Goal: Information Seeking & Learning: Learn about a topic

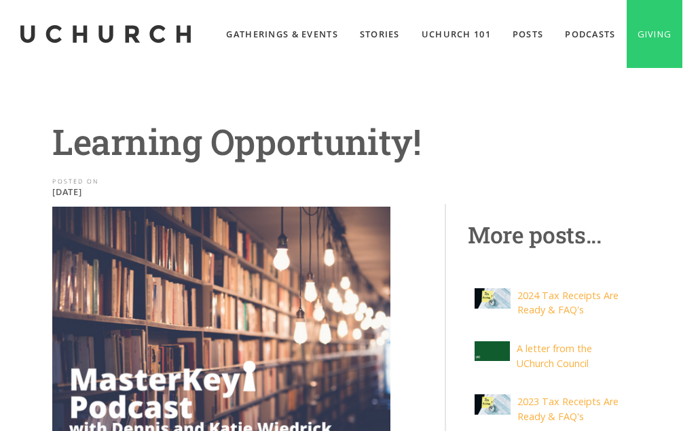
scroll to position [377, 0]
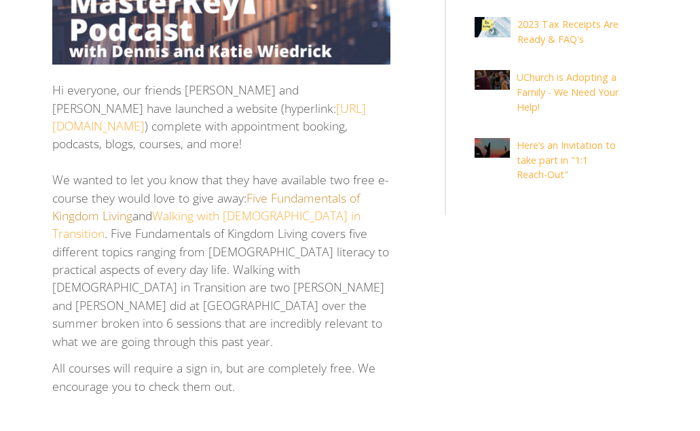
click at [137, 190] on link "Five Fundamentals of Kingdom Living" at bounding box center [206, 207] width 308 height 34
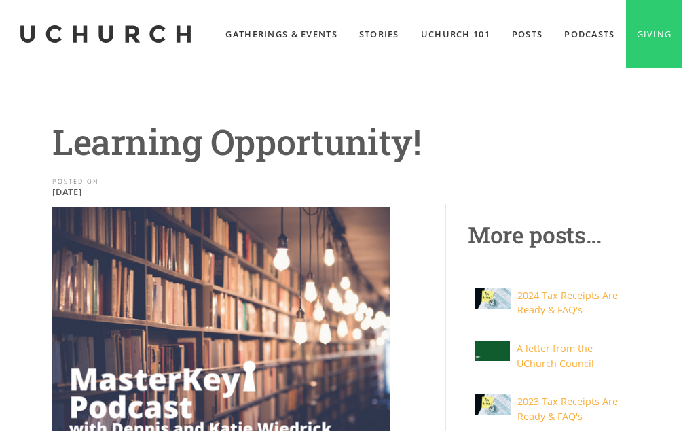
scroll to position [377, 0]
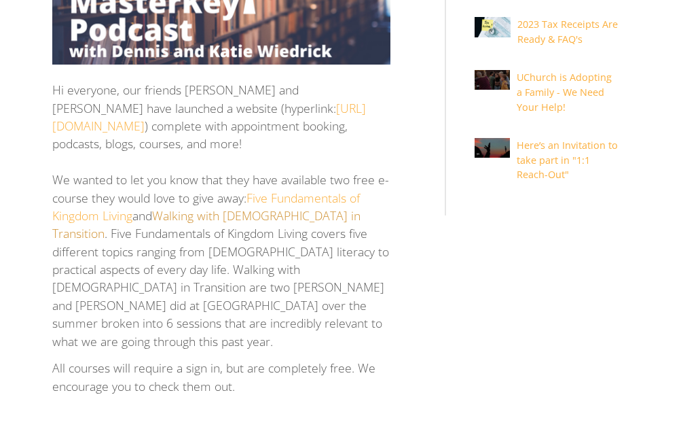
click at [285, 207] on link "Walking with [DEMOGRAPHIC_DATA] in Transition" at bounding box center [206, 224] width 308 height 34
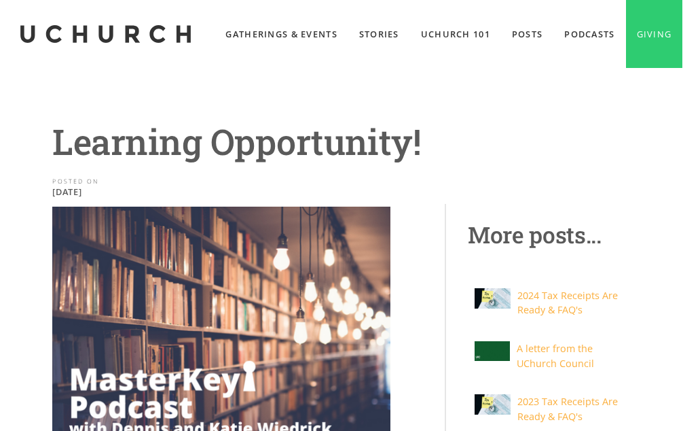
scroll to position [377, 0]
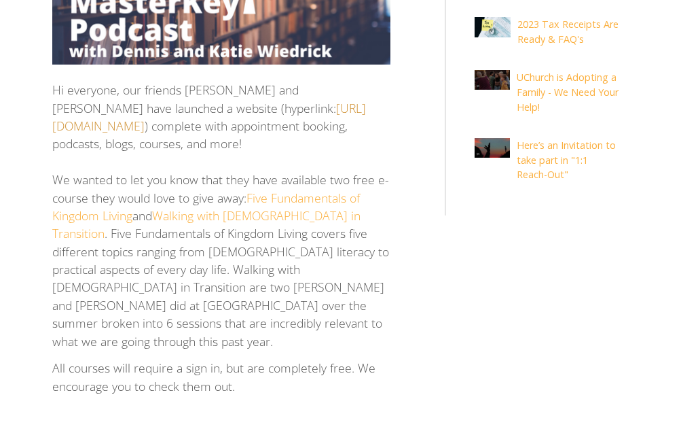
click at [113, 100] on link "https://www.masterkey.guide/" at bounding box center [209, 117] width 314 height 34
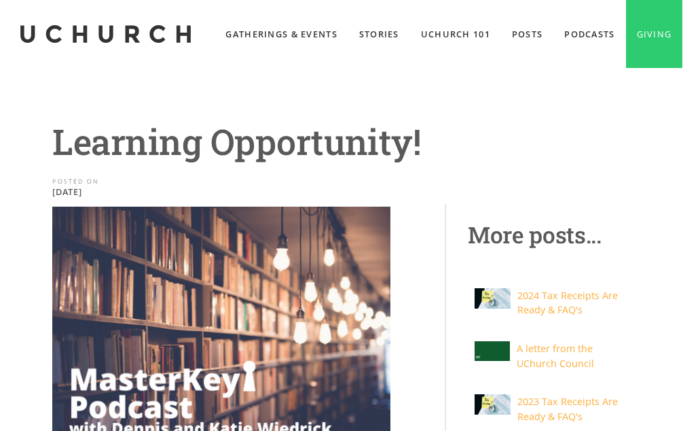
scroll to position [377, 0]
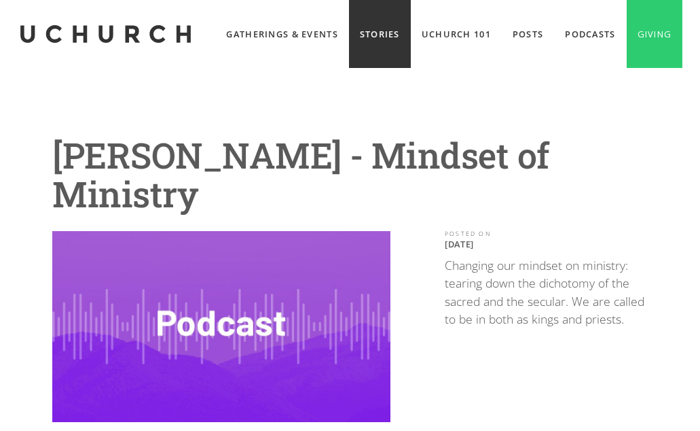
click at [411, 29] on link "Stories" at bounding box center [380, 34] width 62 height 68
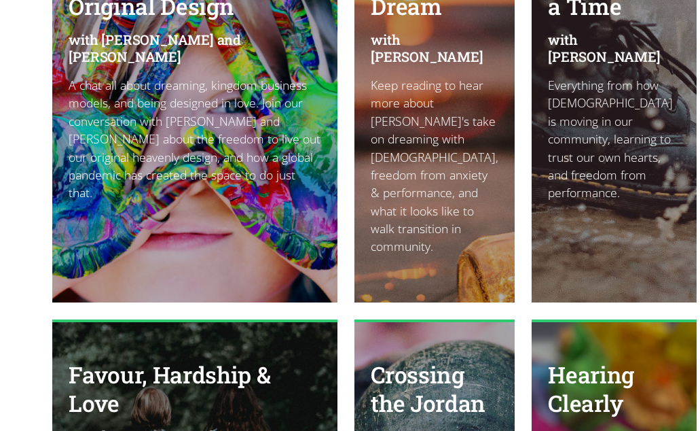
scroll to position [1857, 0]
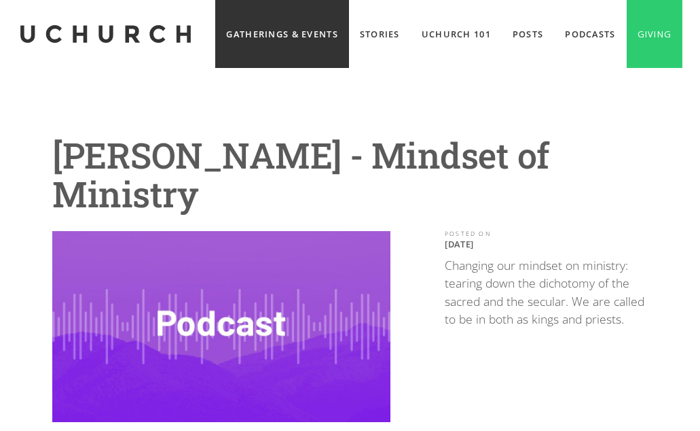
click at [340, 29] on link "Gatherings & Events" at bounding box center [281, 34] width 133 height 68
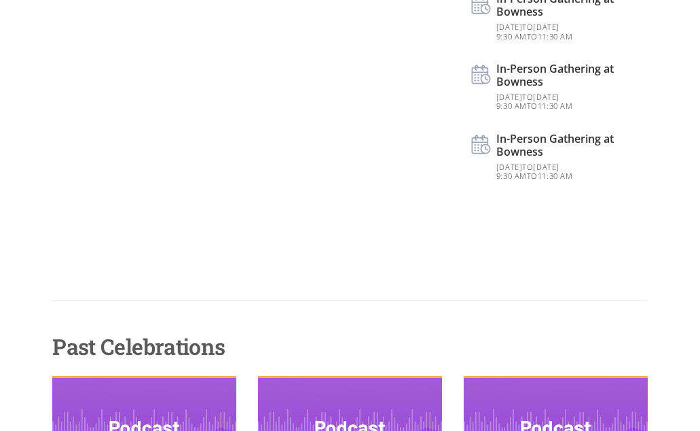
scroll to position [1132, 0]
